Goal: Browse casually

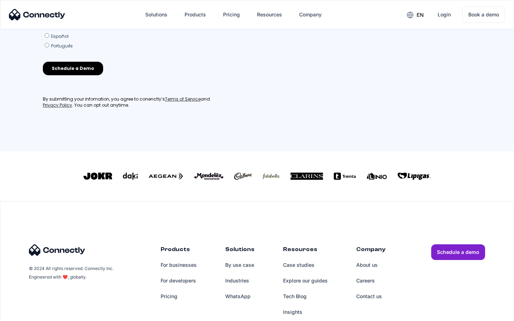
scroll to position [313, 0]
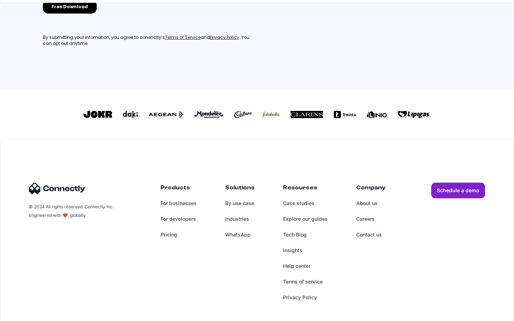
scroll to position [321, 0]
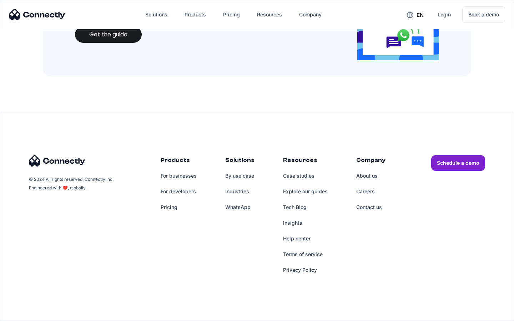
scroll to position [775, 0]
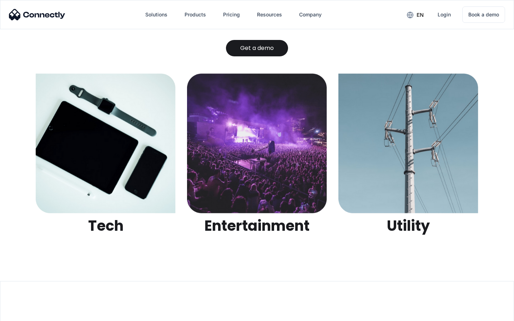
scroll to position [2250, 0]
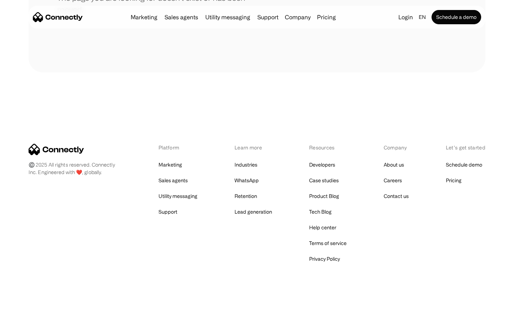
scroll to position [130, 0]
